Goal: Task Accomplishment & Management: Complete application form

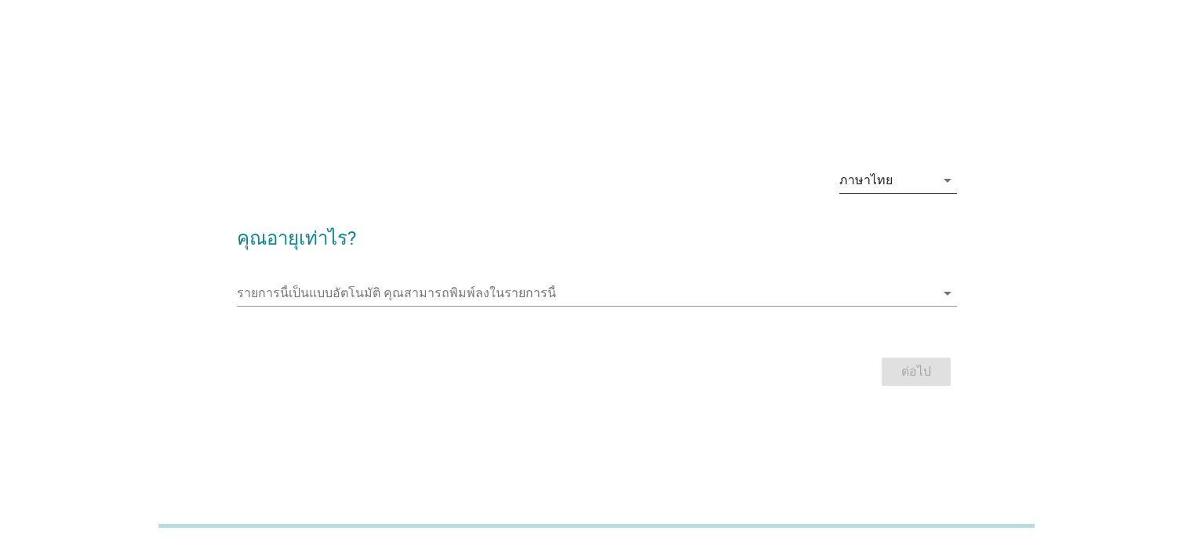
click at [885, 175] on div "ภาษาไทย" at bounding box center [865, 180] width 53 height 14
click at [889, 238] on div "ภาษาไทย" at bounding box center [897, 230] width 93 height 19
click at [390, 294] on input "รายการนี้เป็นแบบอัตโนมัติ คุณสามารถพิมพ์ลงในรายการนี้" at bounding box center [586, 293] width 698 height 25
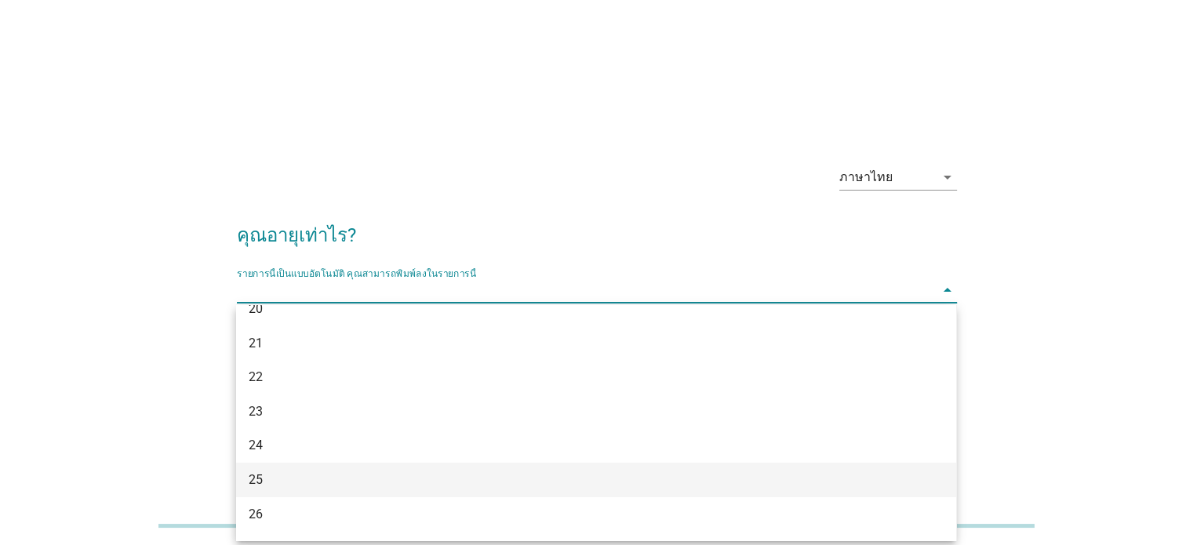
scroll to position [157, 0]
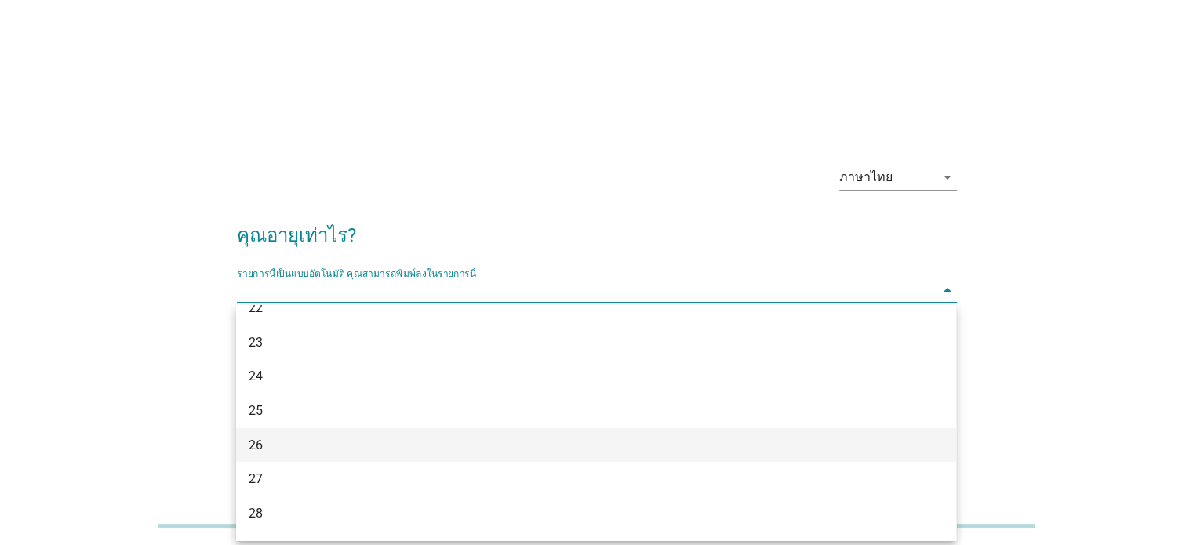
click at [336, 451] on div "26" at bounding box center [567, 445] width 637 height 19
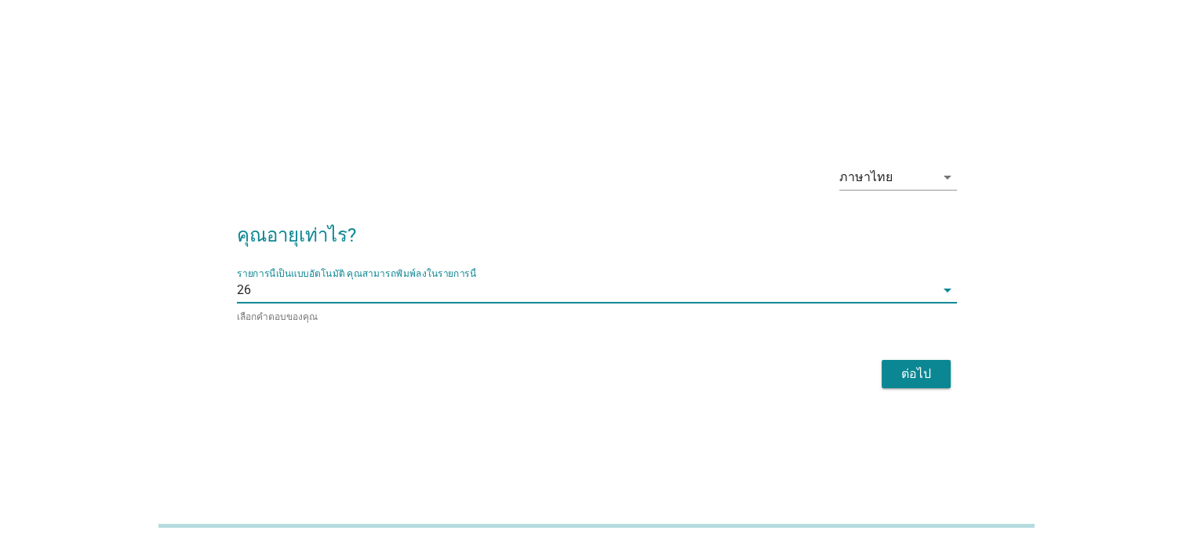
click at [932, 365] on div "ต่อไป" at bounding box center [916, 374] width 44 height 19
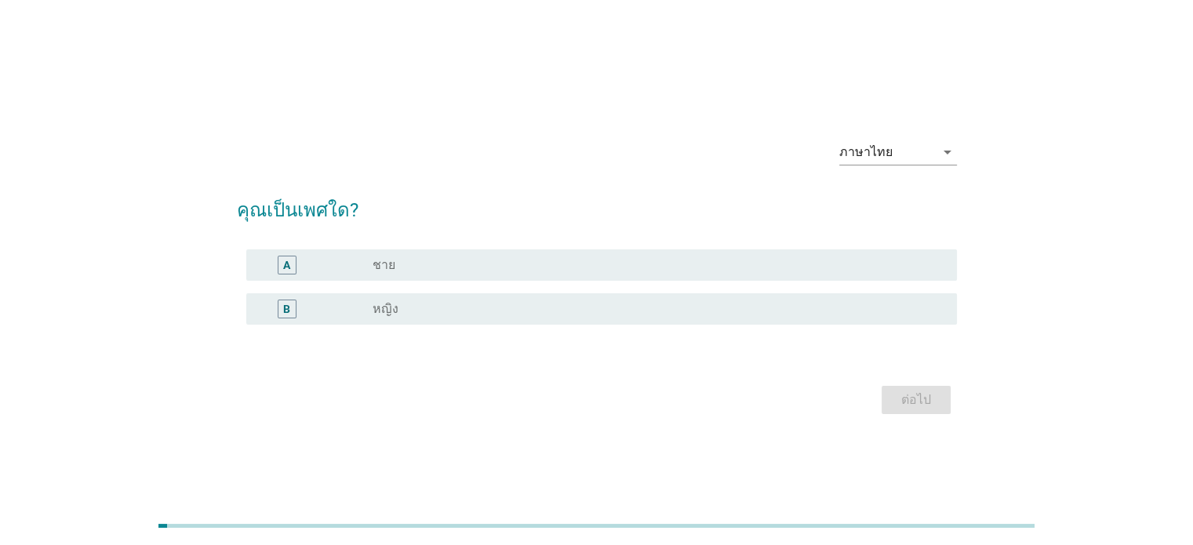
click at [316, 257] on div "A" at bounding box center [316, 265] width 114 height 19
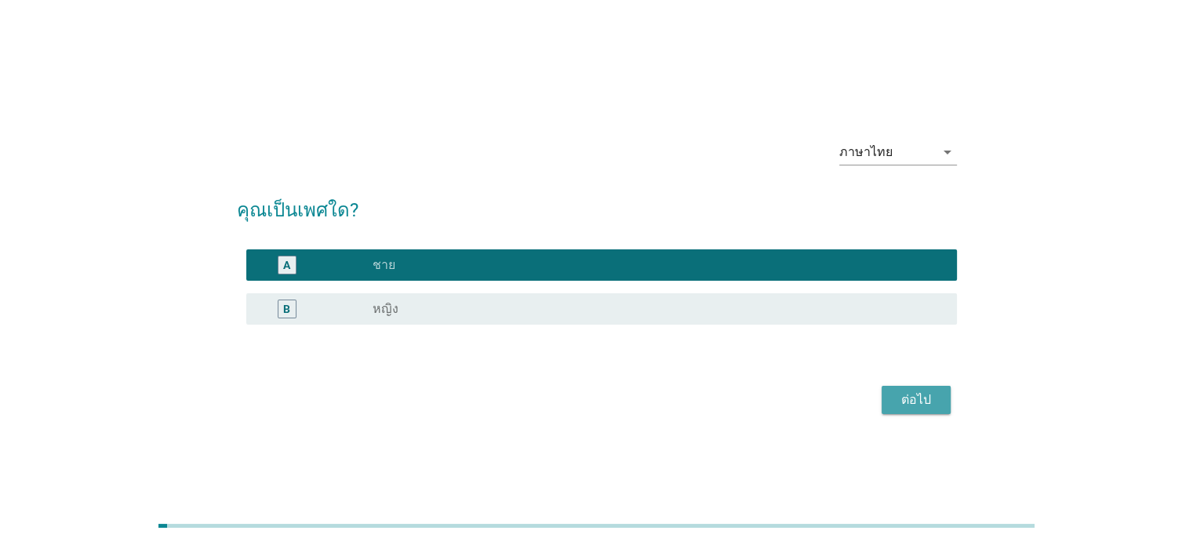
click at [943, 412] on button "ต่อไป" at bounding box center [915, 400] width 69 height 28
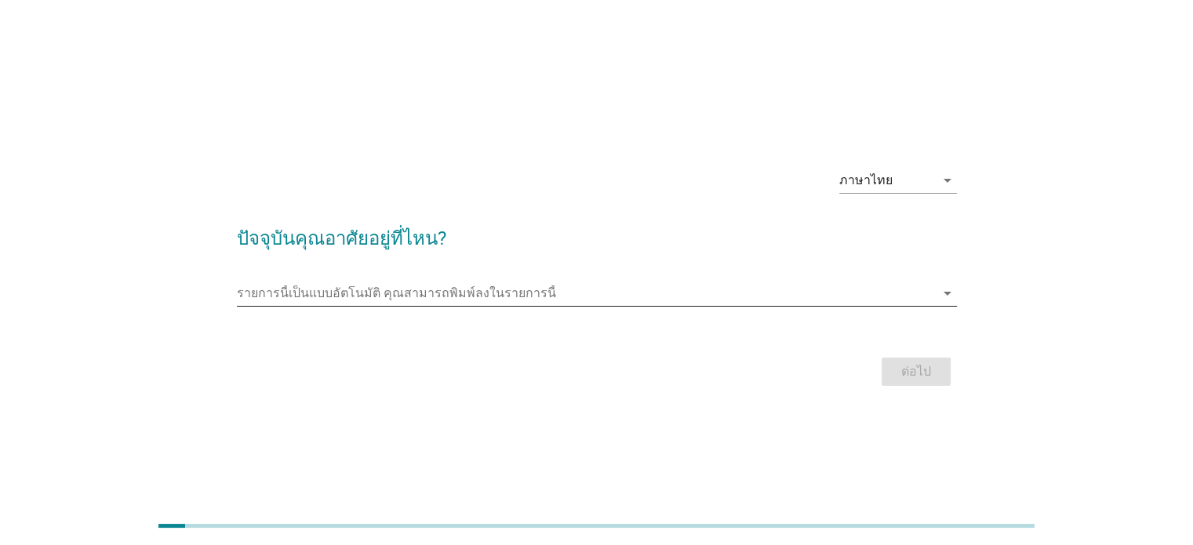
click at [485, 296] on input "รายการนี้เป็นแบบอัตโนมัติ คุณสามารถพิมพ์ลงในรายการนี้" at bounding box center [586, 293] width 698 height 25
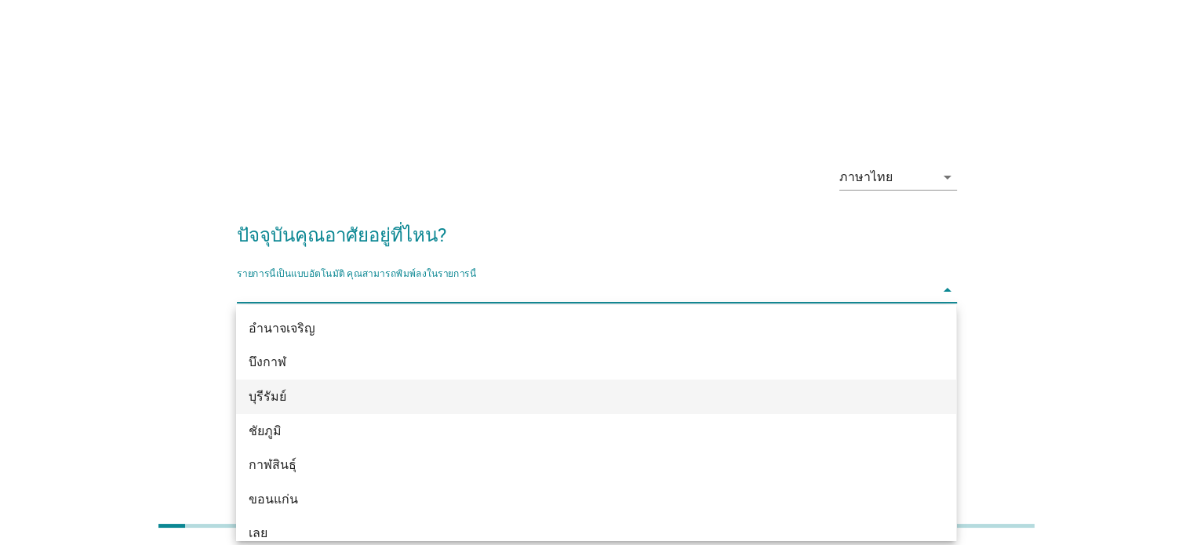
type input "d"
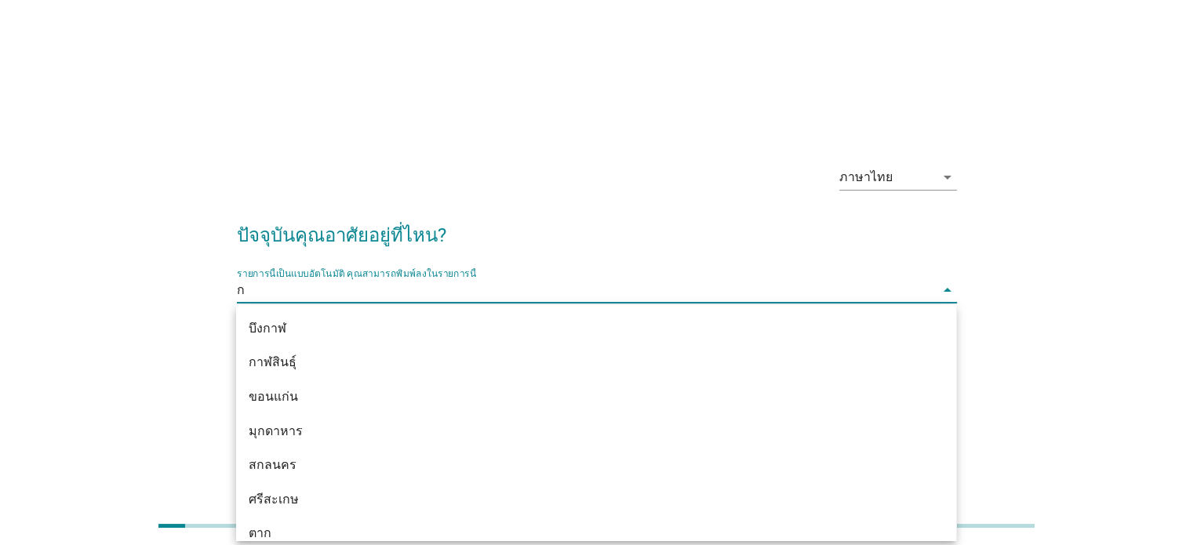
type input "กร"
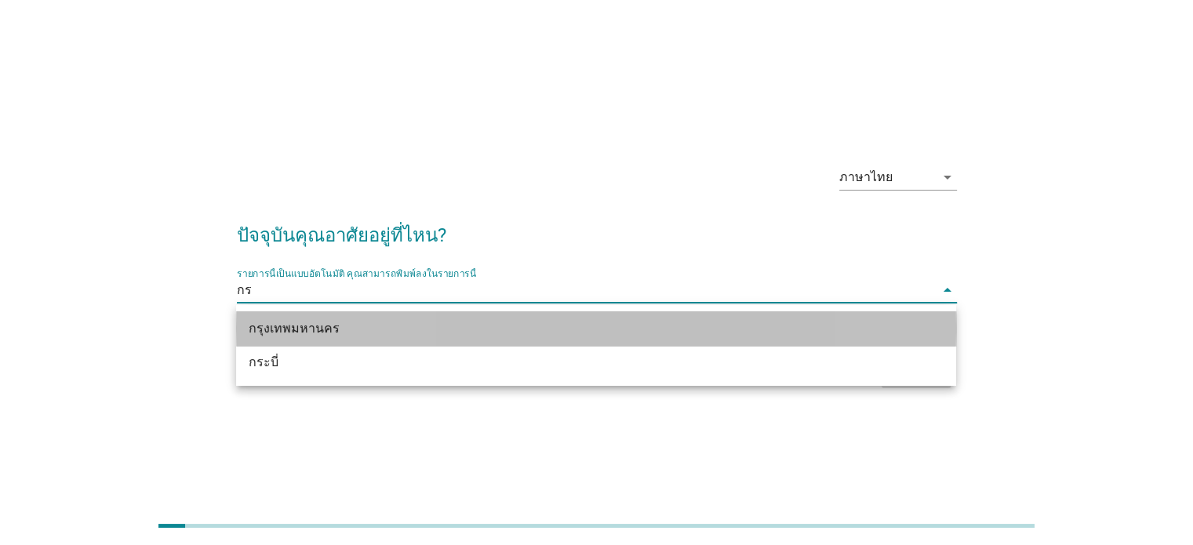
click at [343, 327] on div "กรุงเทพมหานคร" at bounding box center [567, 328] width 637 height 19
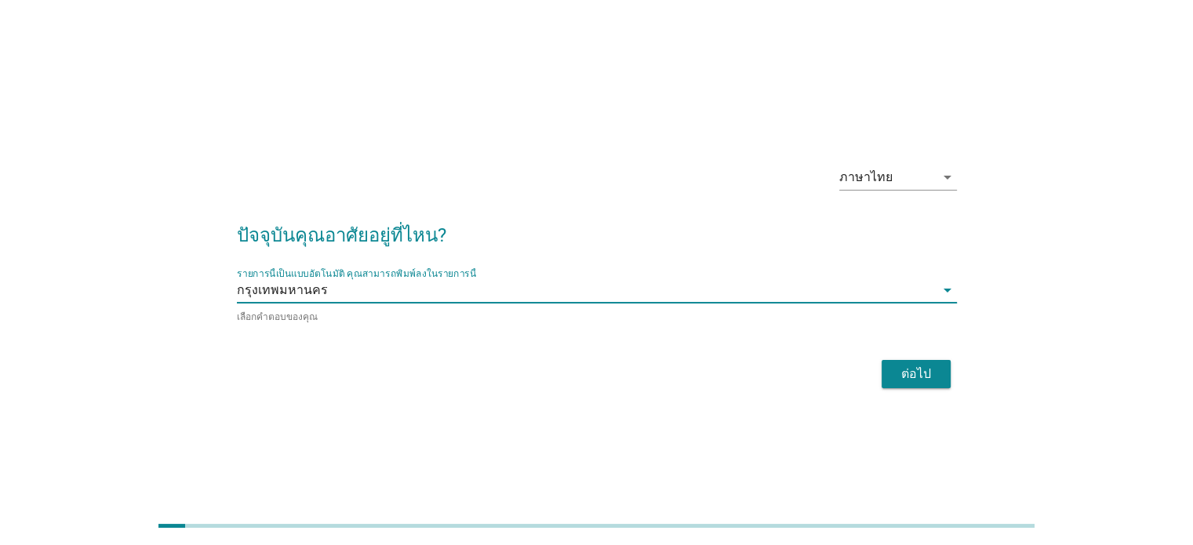
click at [904, 362] on button "ต่อไป" at bounding box center [915, 374] width 69 height 28
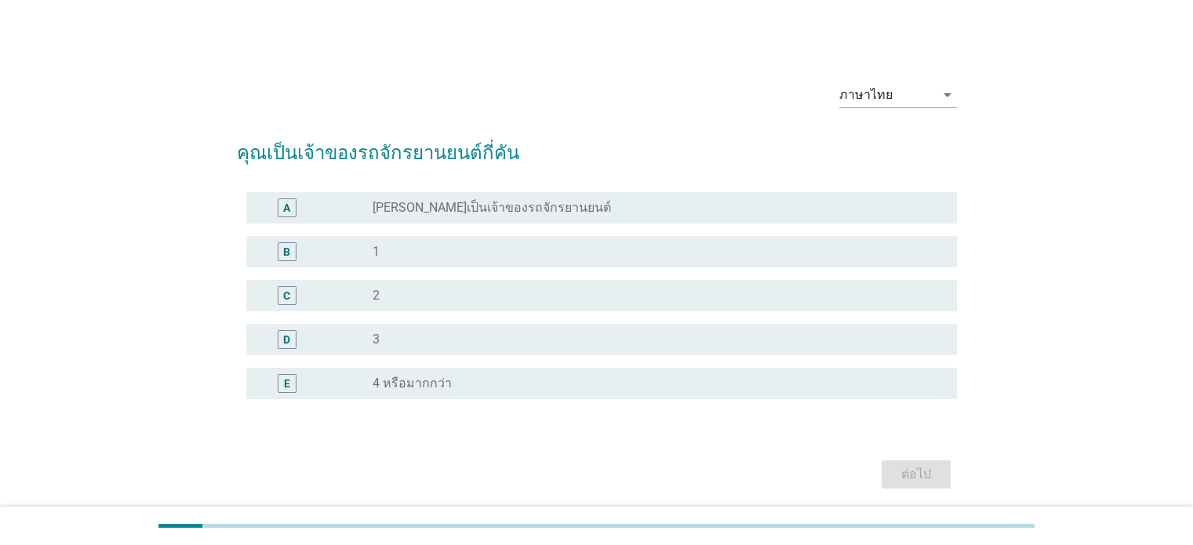
click at [496, 256] on div "radio_button_unchecked 1" at bounding box center [651, 252] width 558 height 16
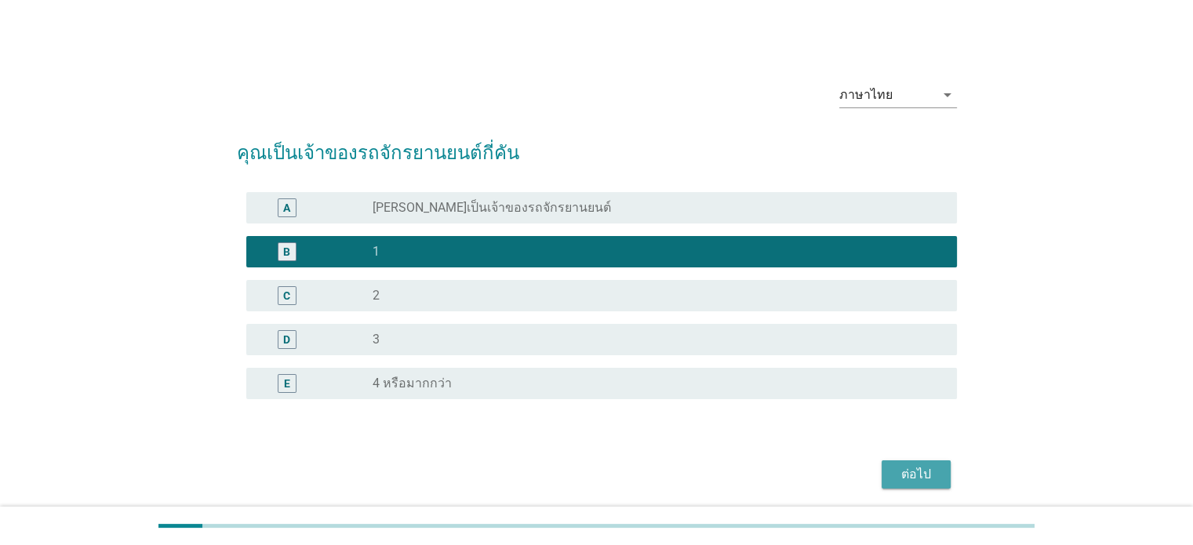
click at [902, 471] on div "ต่อไป" at bounding box center [916, 474] width 44 height 19
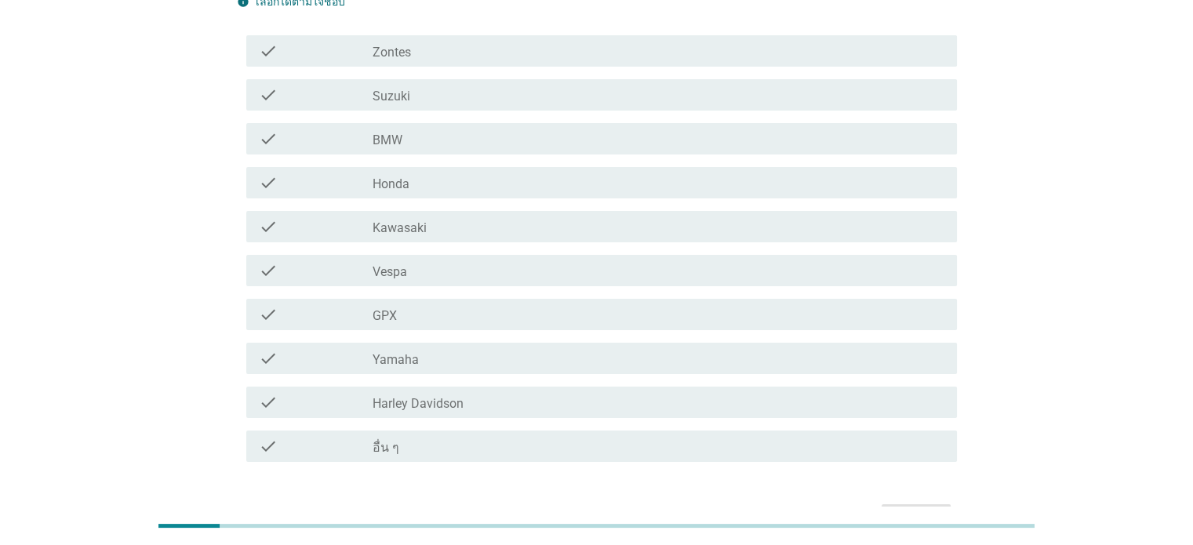
scroll to position [122, 0]
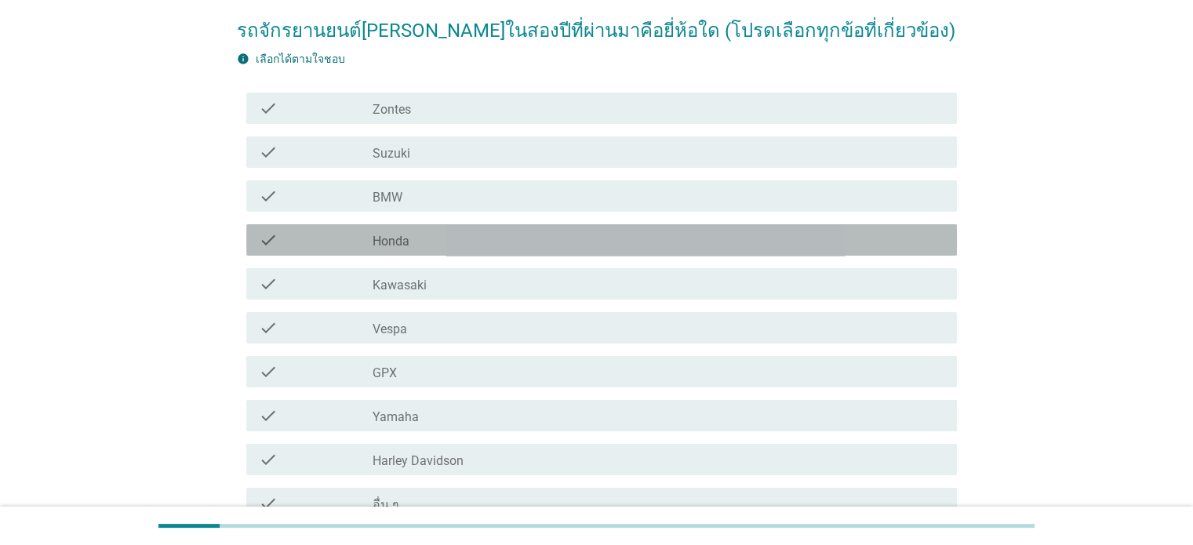
click at [495, 242] on div "check_box_outline_blank Honda" at bounding box center [657, 240] width 571 height 19
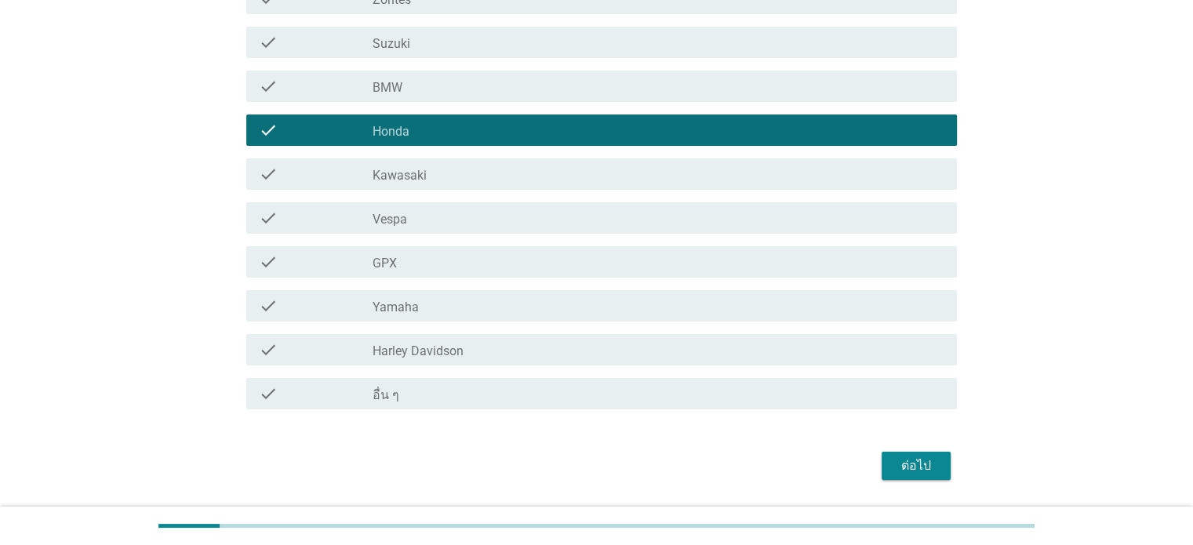
scroll to position [279, 0]
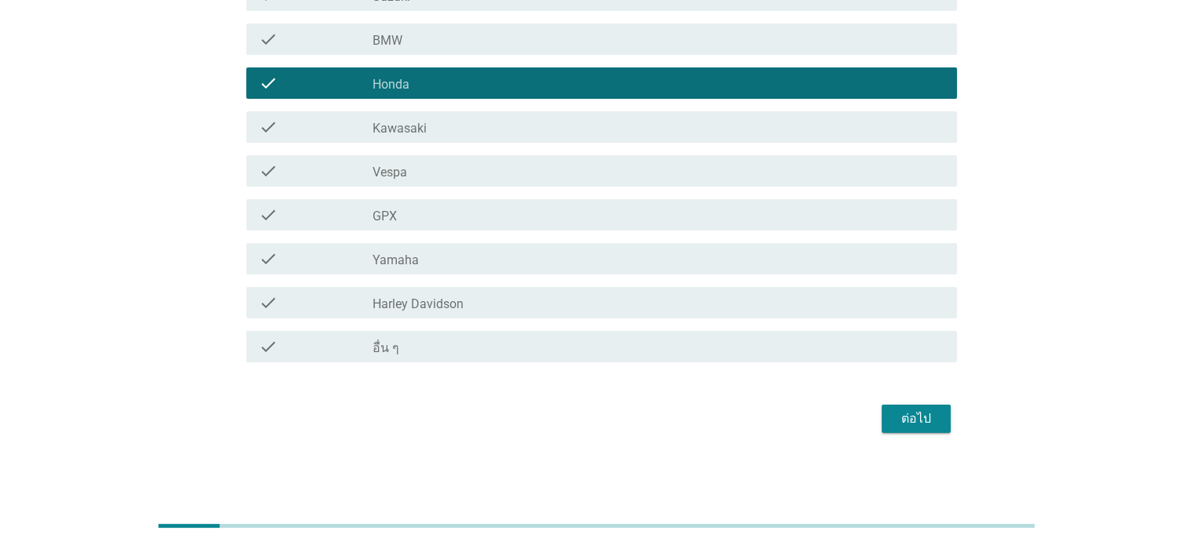
click at [940, 429] on button "ต่อไป" at bounding box center [915, 419] width 69 height 28
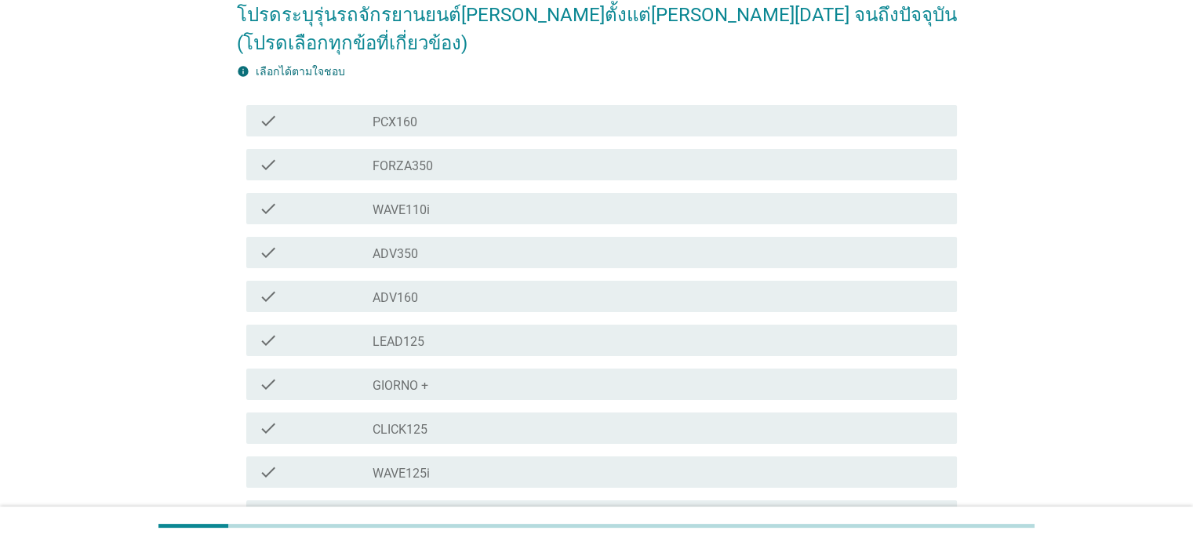
scroll to position [157, 0]
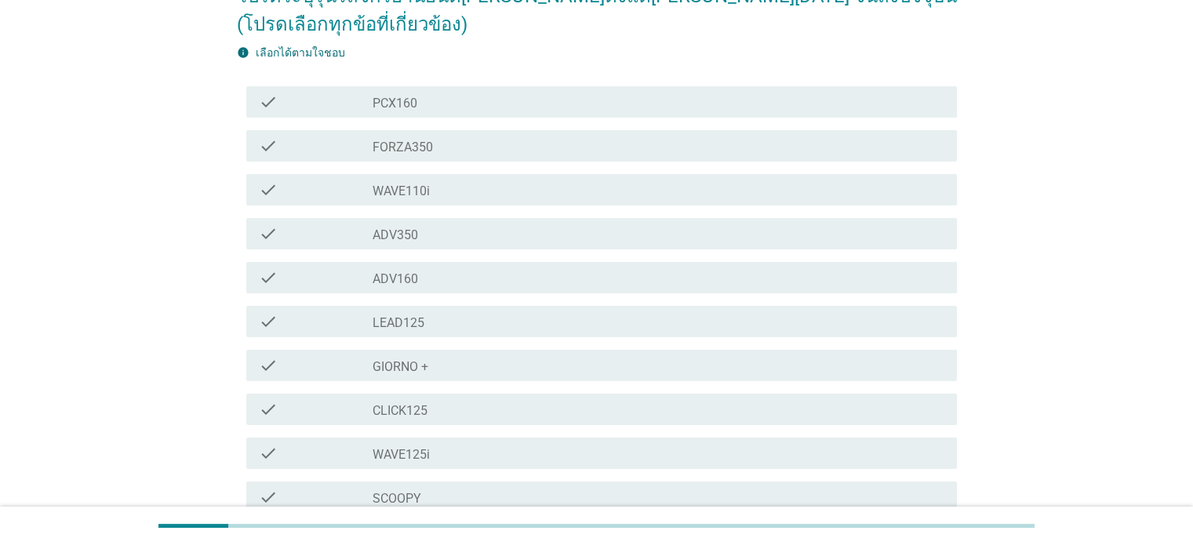
click at [436, 169] on div "check check_box_outline_blank WAVE110i" at bounding box center [597, 190] width 720 height 44
click at [434, 203] on div "check check_box_outline_blank WAVE110i" at bounding box center [601, 189] width 710 height 31
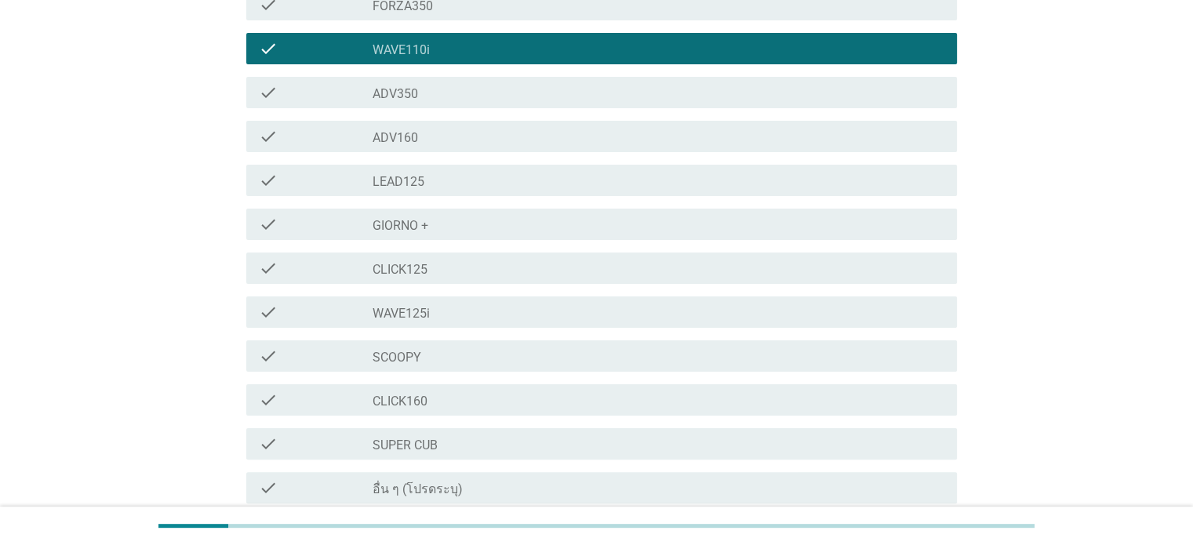
scroll to position [439, 0]
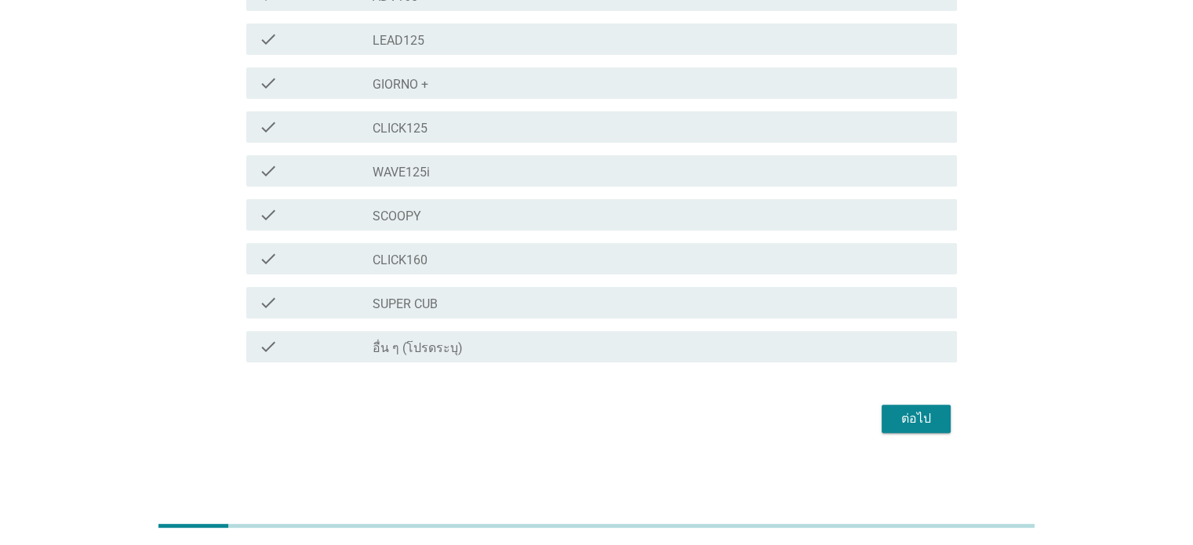
click at [918, 423] on div "ต่อไป" at bounding box center [916, 418] width 44 height 19
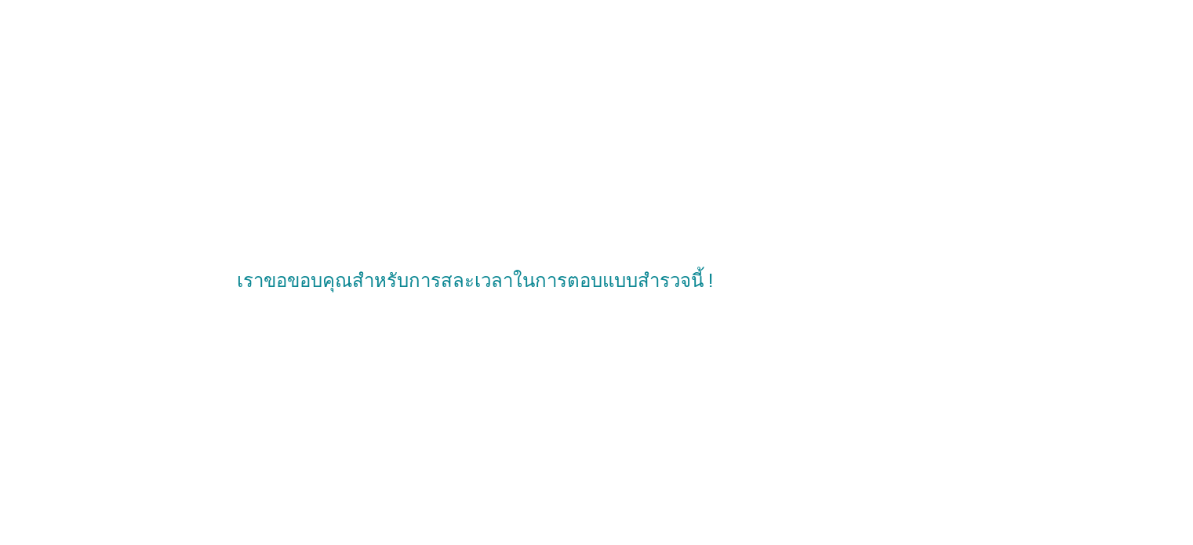
scroll to position [0, 0]
